Goal: Task Accomplishment & Management: Use online tool/utility

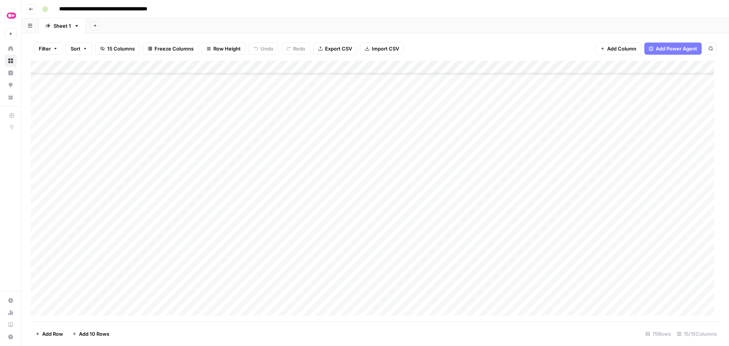
scroll to position [663, 0]
click at [346, 119] on div "Add Column" at bounding box center [375, 191] width 689 height 261
click at [344, 132] on div "Add Column" at bounding box center [375, 191] width 689 height 261
click at [344, 144] on div "Add Column" at bounding box center [375, 191] width 689 height 261
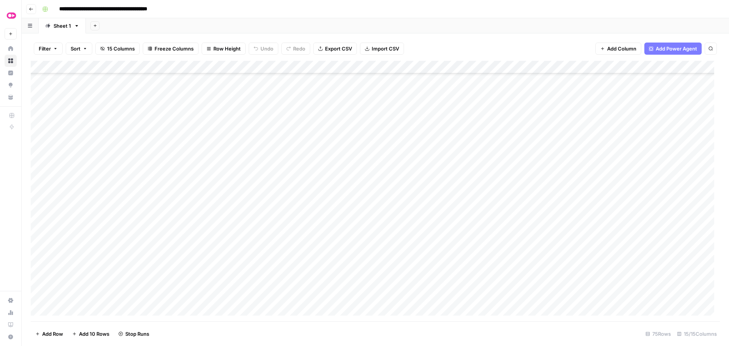
click at [346, 158] on div "Add Column" at bounding box center [375, 191] width 689 height 261
click at [344, 169] on div "Add Column" at bounding box center [375, 191] width 689 height 261
click at [346, 184] on div "Add Column" at bounding box center [375, 191] width 689 height 261
click at [347, 198] on div "Add Column" at bounding box center [375, 191] width 689 height 261
click at [347, 209] on div "Add Column" at bounding box center [375, 191] width 689 height 261
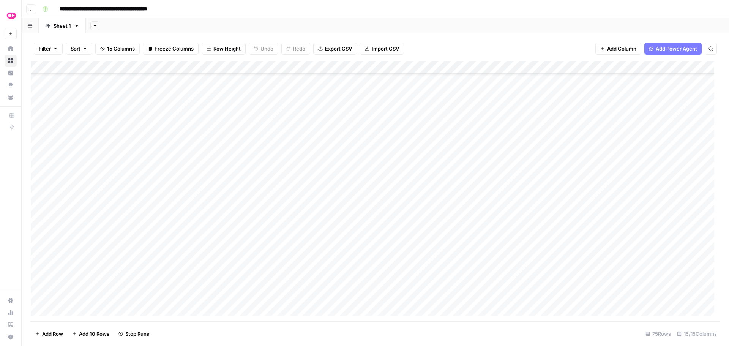
click at [348, 220] on div "Add Column" at bounding box center [375, 191] width 689 height 261
click at [344, 235] on div "Add Column" at bounding box center [375, 191] width 689 height 261
click at [343, 248] on div "Add Column" at bounding box center [375, 191] width 689 height 261
click at [346, 259] on div "Add Column" at bounding box center [375, 191] width 689 height 261
click at [341, 273] on div "Add Column" at bounding box center [375, 191] width 689 height 261
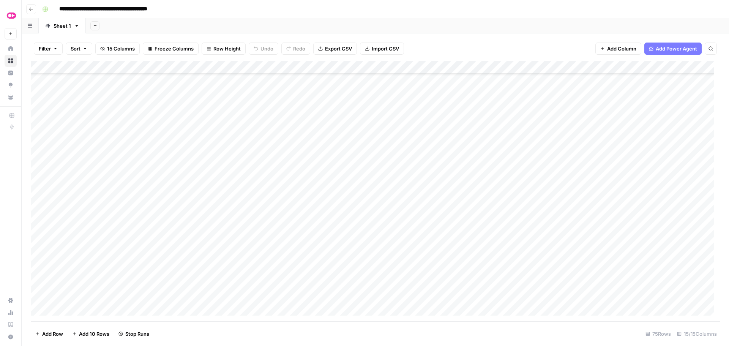
click at [344, 287] on div "Add Column" at bounding box center [375, 191] width 689 height 261
click at [344, 300] on div "Add Column" at bounding box center [375, 191] width 689 height 261
click at [342, 223] on div "Add Column" at bounding box center [375, 191] width 689 height 261
click at [348, 144] on div "Add Column" at bounding box center [375, 191] width 689 height 261
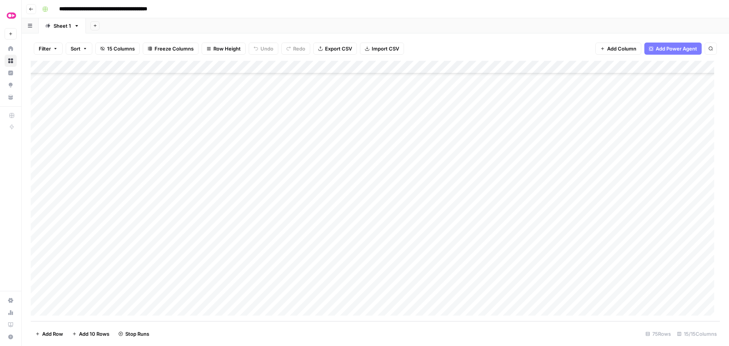
click at [348, 256] on div "Add Column" at bounding box center [375, 191] width 689 height 261
click at [345, 269] on div "Add Column" at bounding box center [375, 191] width 689 height 261
click at [346, 296] on div "Add Column" at bounding box center [375, 191] width 689 height 261
click at [348, 282] on div "Add Column" at bounding box center [375, 191] width 689 height 261
